Goal: Transaction & Acquisition: Book appointment/travel/reservation

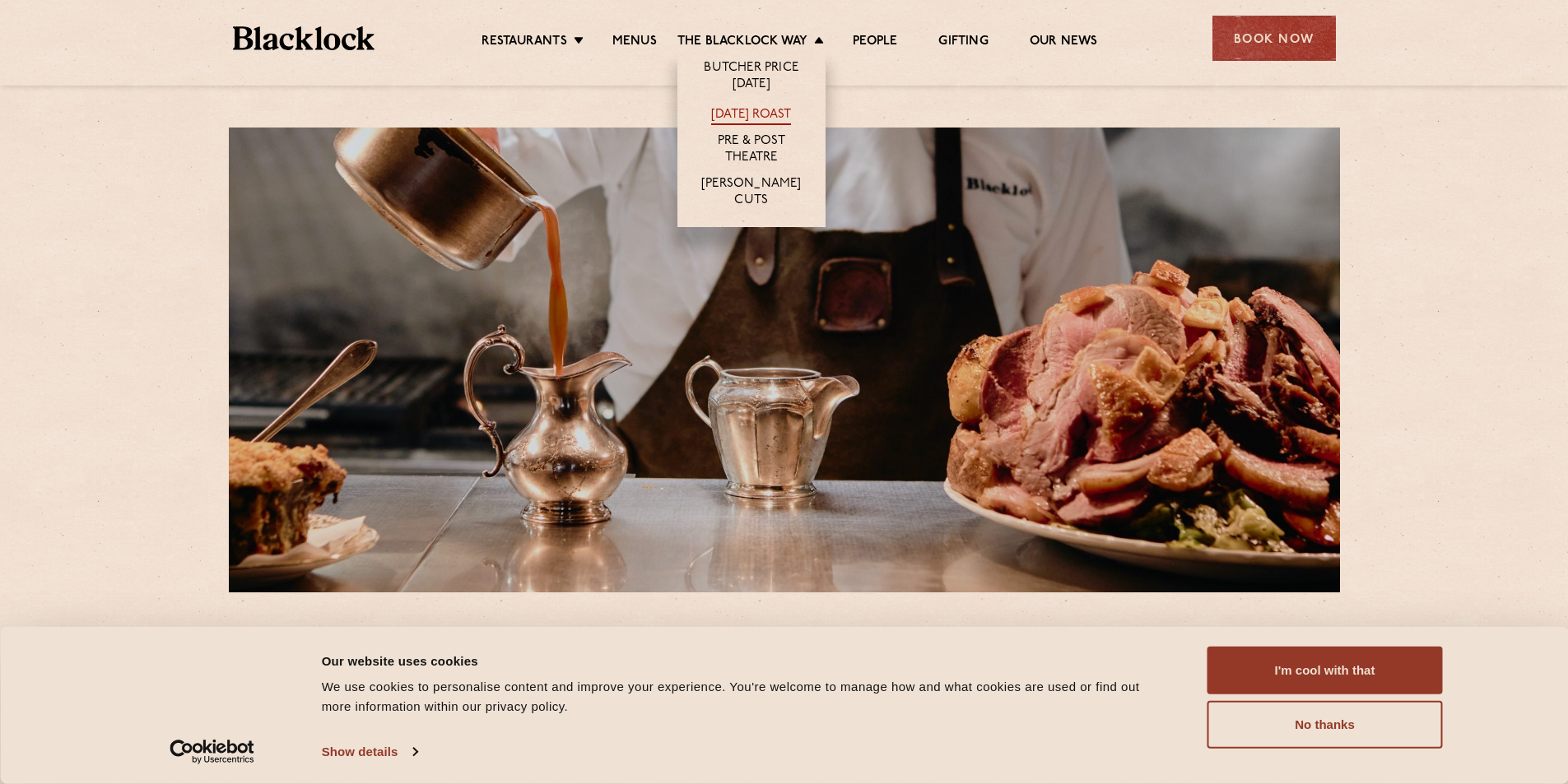
click at [759, 120] on link "[DATE] Roast" at bounding box center [751, 116] width 79 height 18
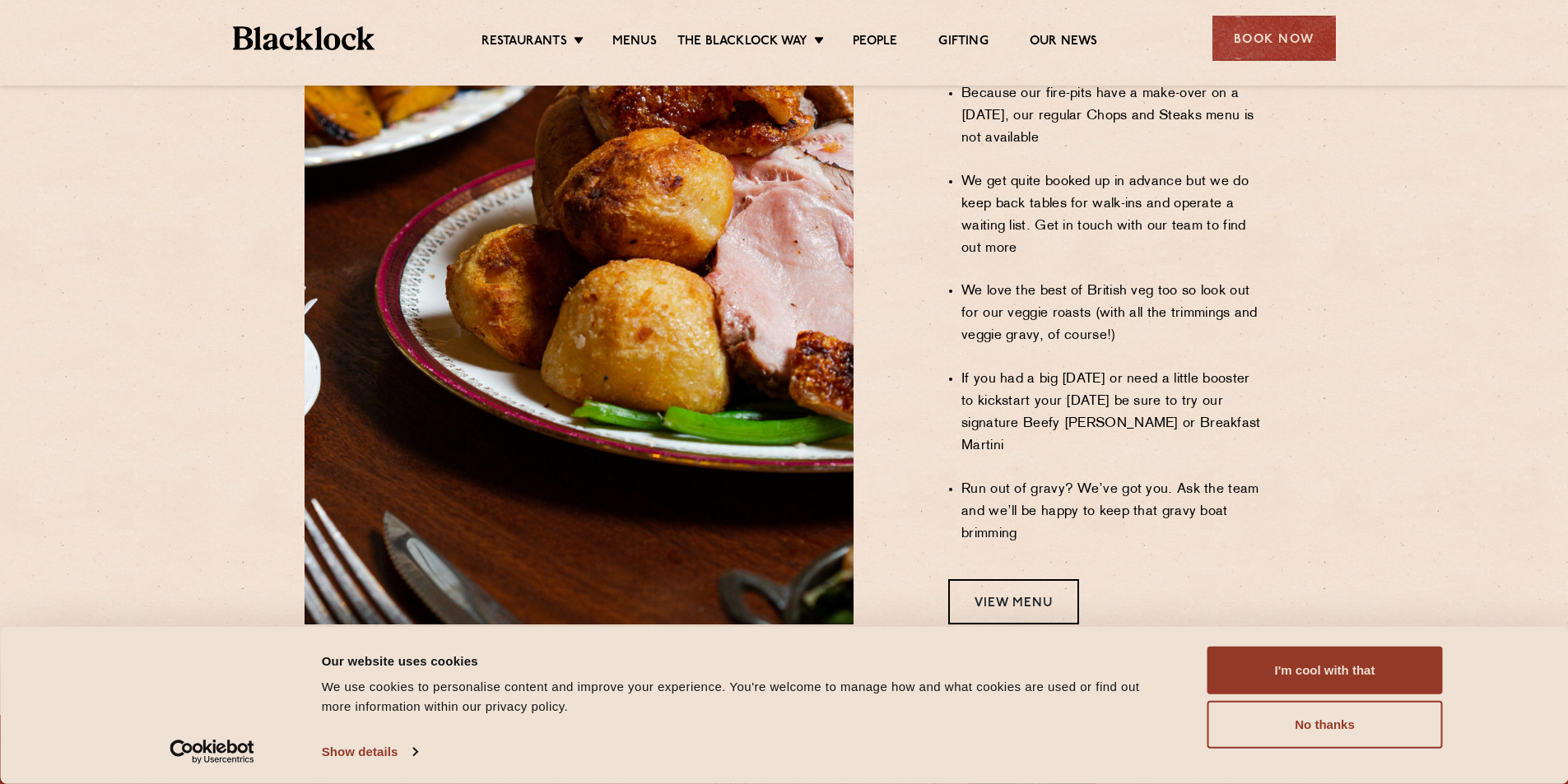
scroll to position [1317, 0]
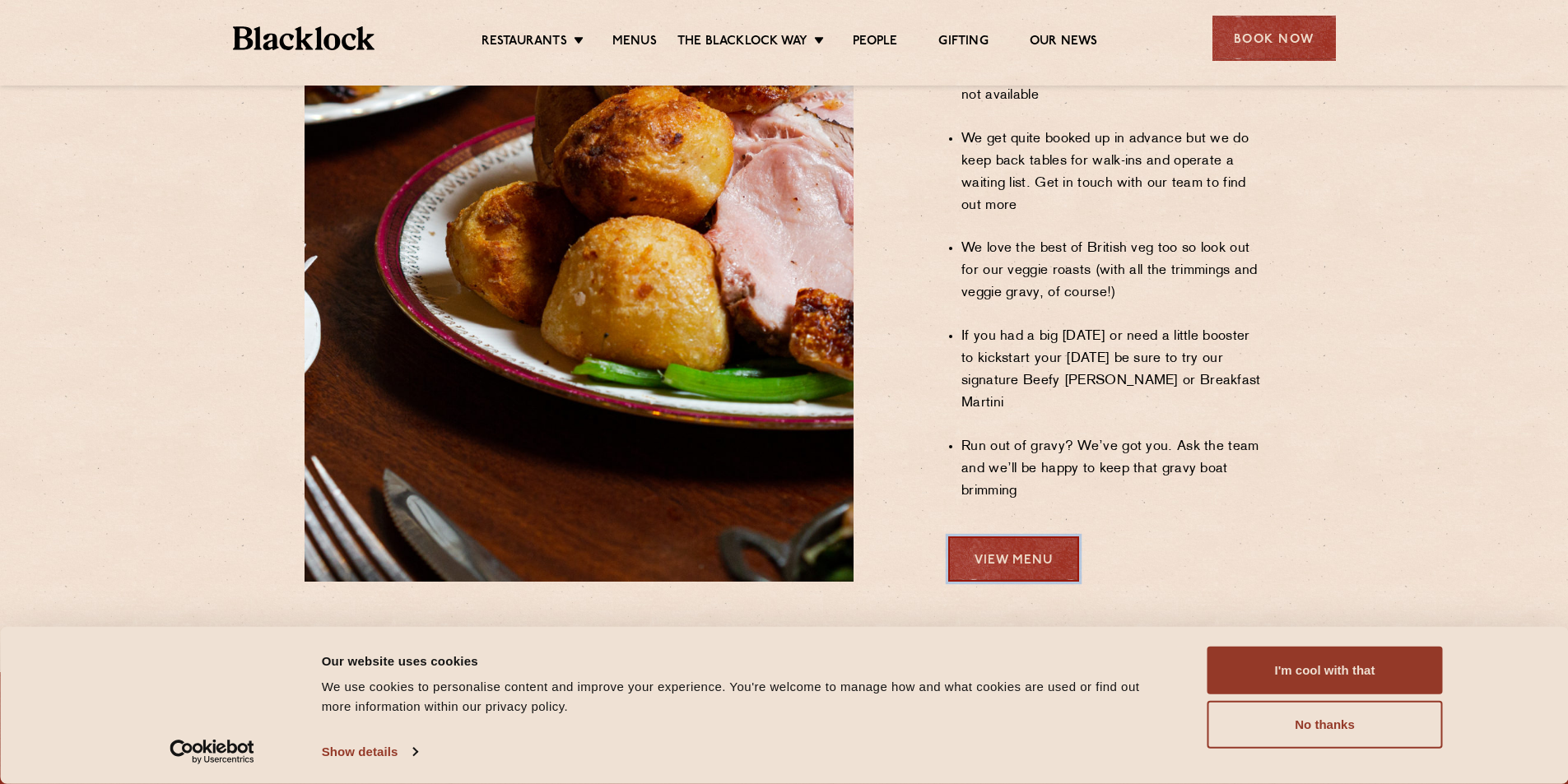
click at [1045, 537] on link "View Menu" at bounding box center [1013, 559] width 131 height 45
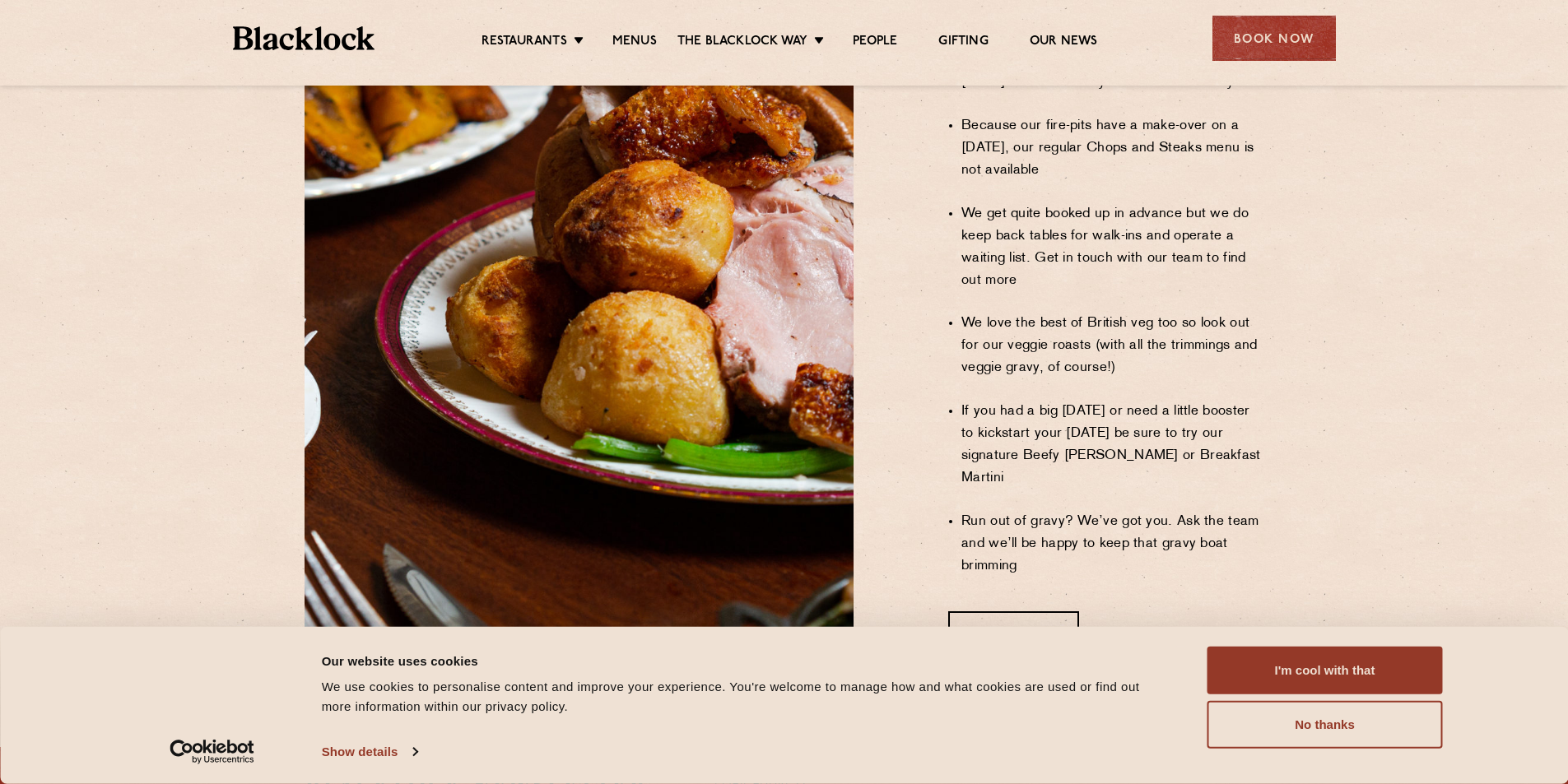
scroll to position [1394, 0]
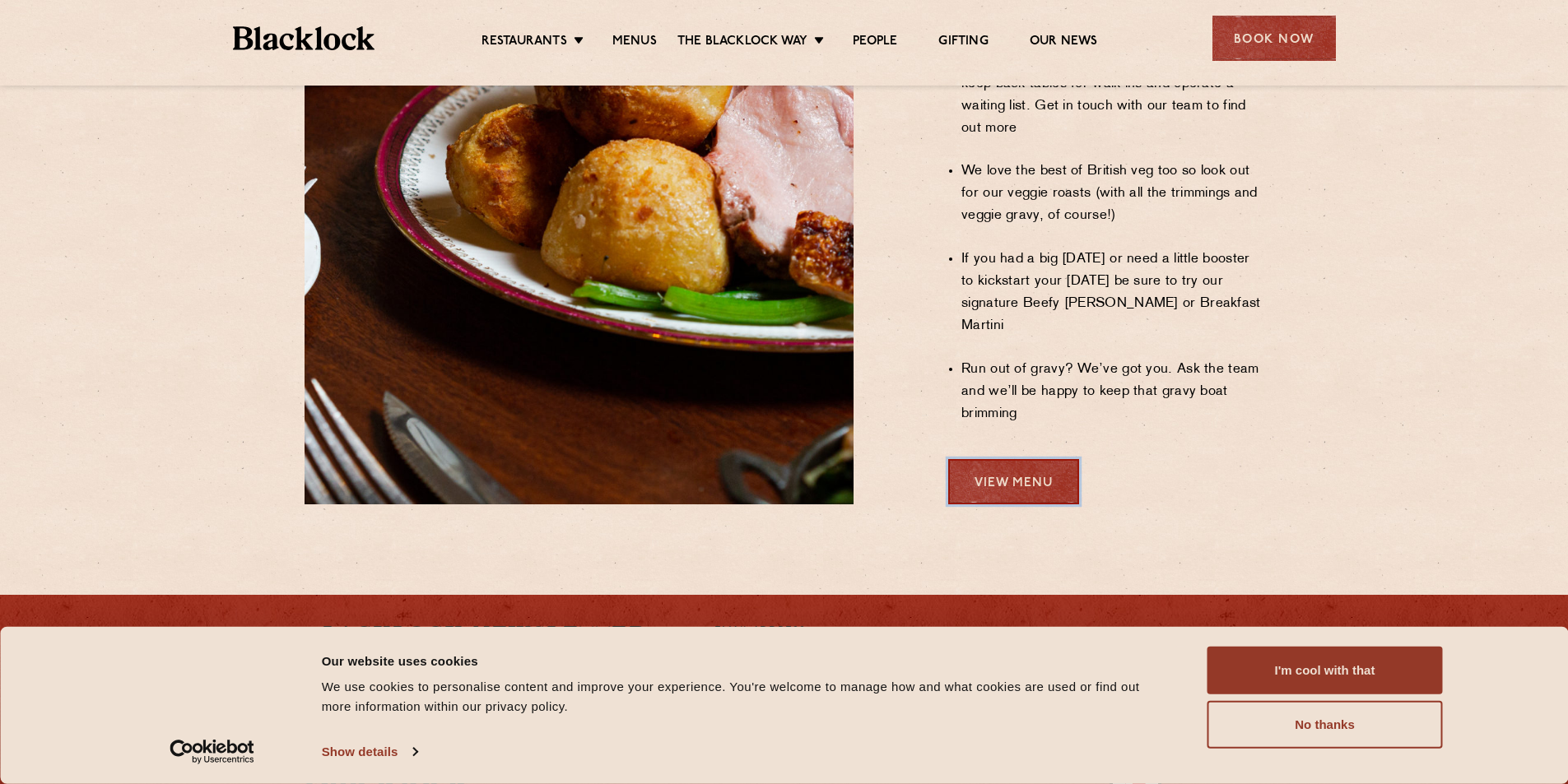
click at [1031, 459] on link "View Menu" at bounding box center [1013, 482] width 131 height 45
